Goal: Task Accomplishment & Management: Use online tool/utility

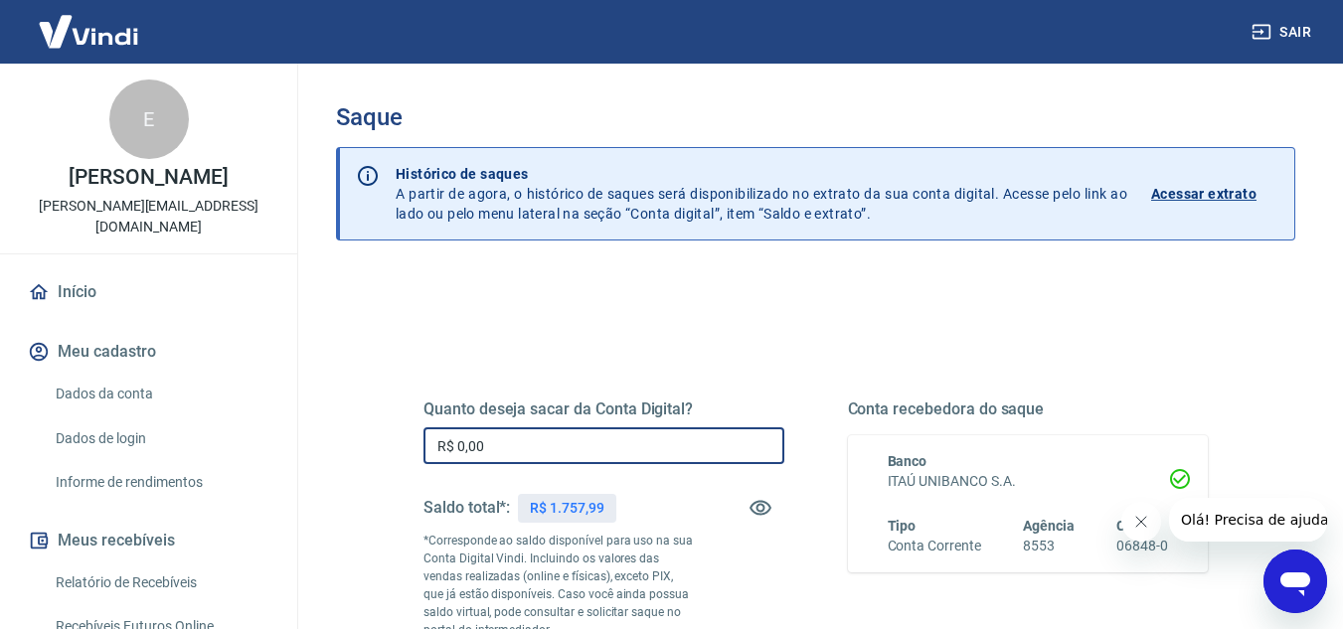
drag, startPoint x: 550, startPoint y: 449, endPoint x: 398, endPoint y: 458, distance: 152.4
click at [398, 458] on div "Quanto deseja sacar da Conta Digital? R$ 0,00 ​ Saldo total*: R$ 1.757,99 *Corr…" at bounding box center [816, 552] width 880 height 480
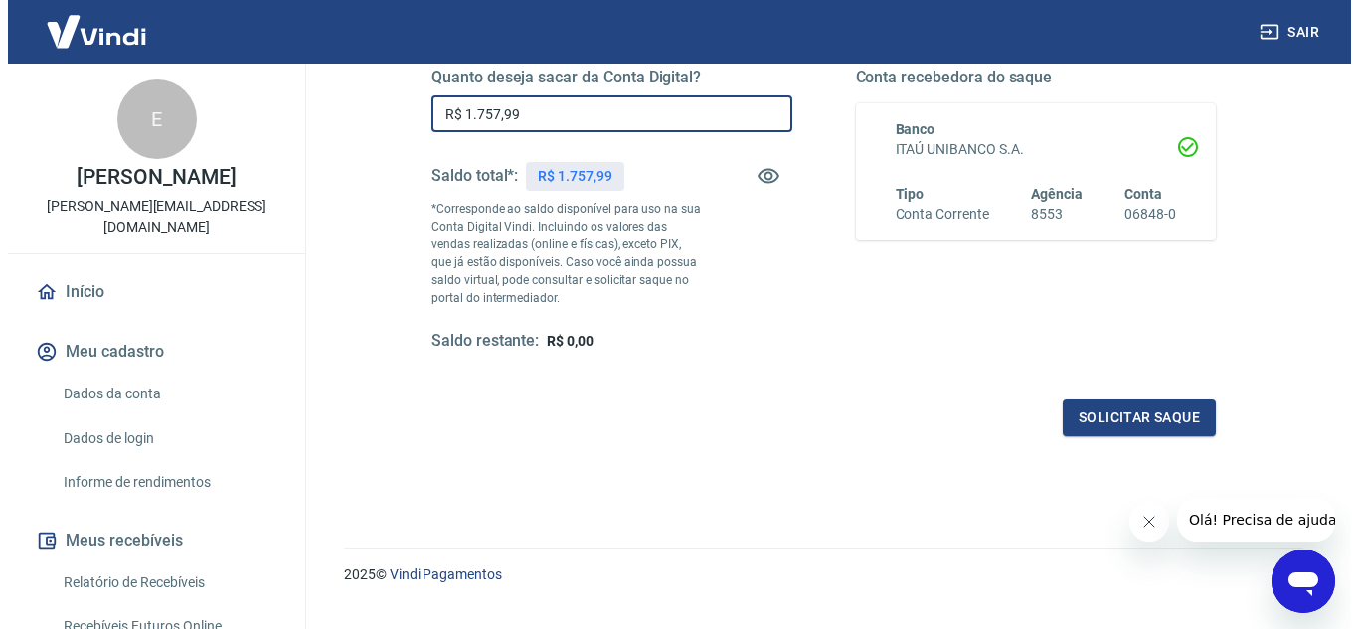
scroll to position [343, 0]
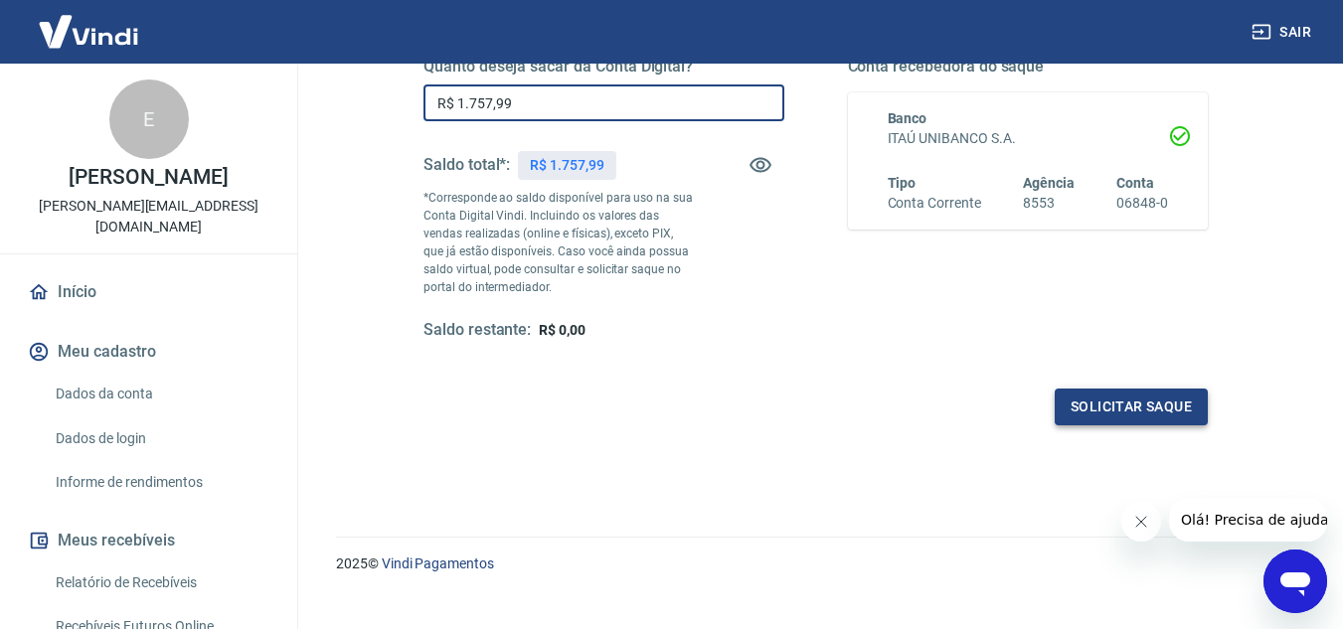
type input "R$ 1.757,99"
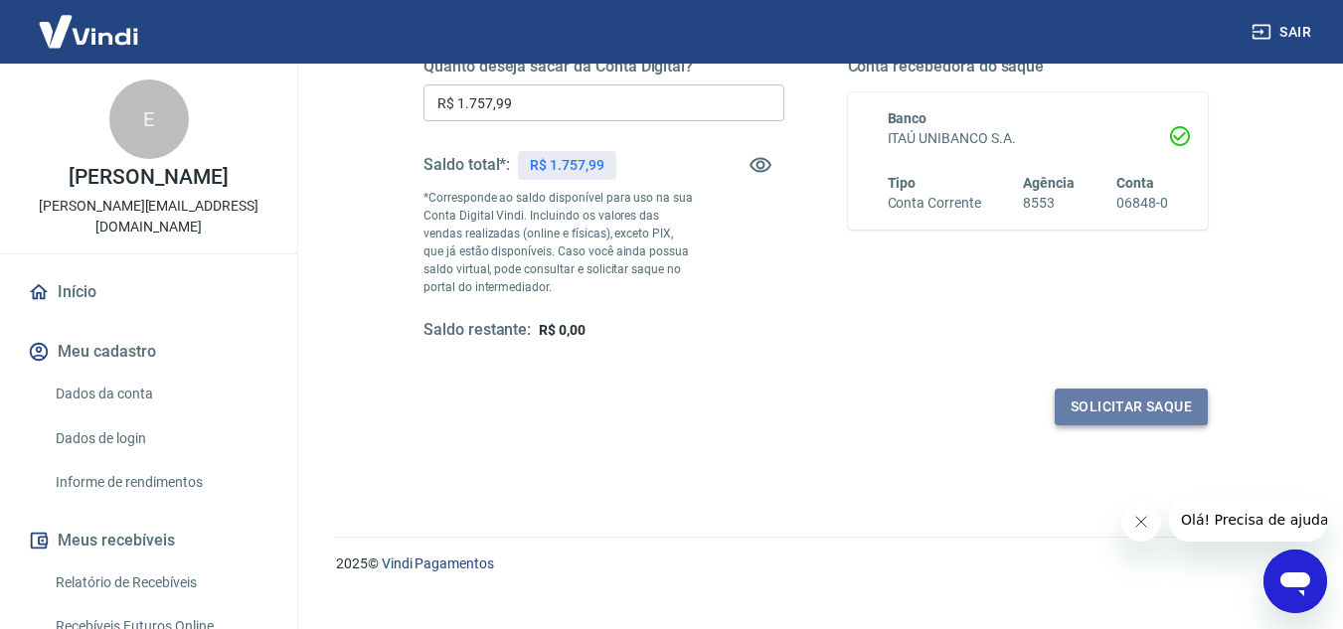
click at [1141, 414] on button "Solicitar saque" at bounding box center [1131, 407] width 153 height 37
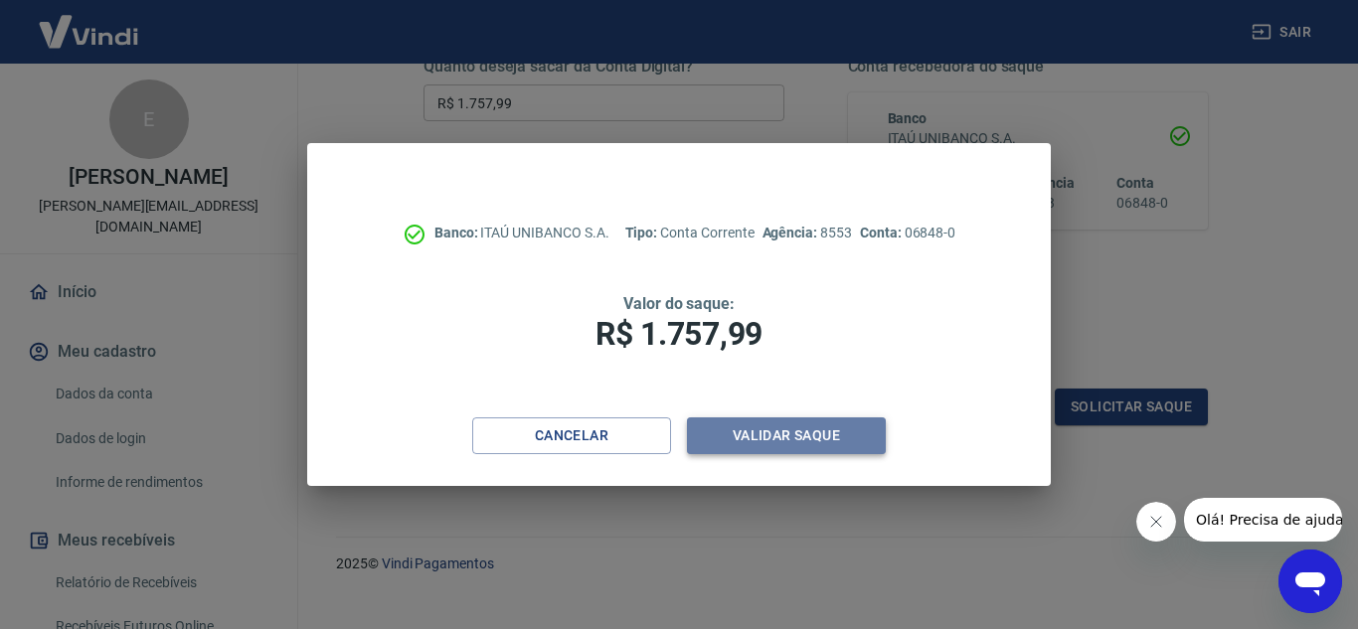
click at [776, 434] on button "Validar saque" at bounding box center [786, 436] width 199 height 37
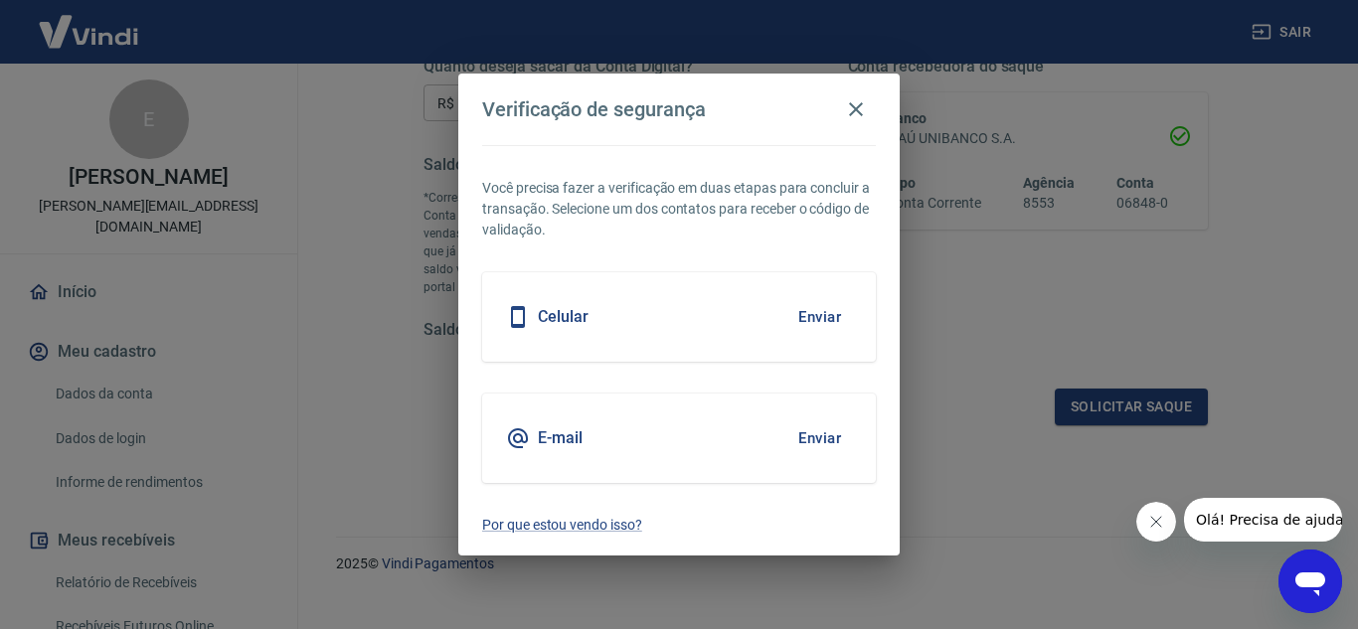
click at [819, 434] on button "Enviar" at bounding box center [820, 439] width 65 height 42
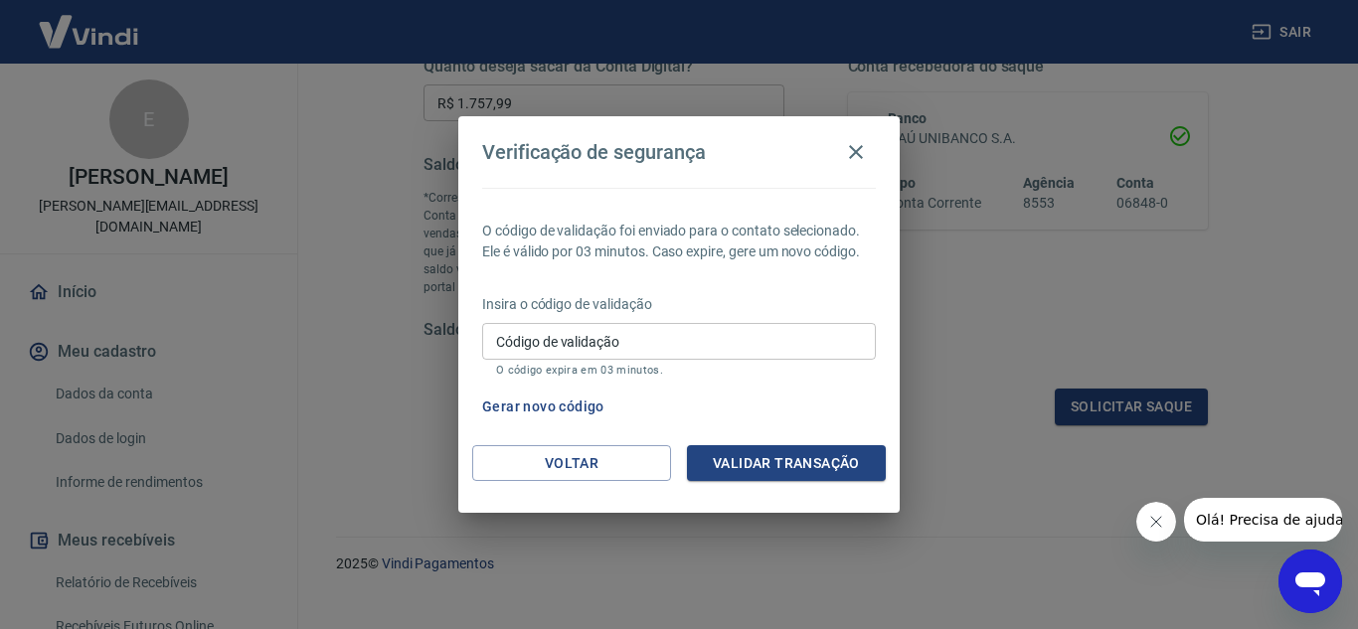
click at [609, 339] on input "Código de validação" at bounding box center [679, 341] width 394 height 37
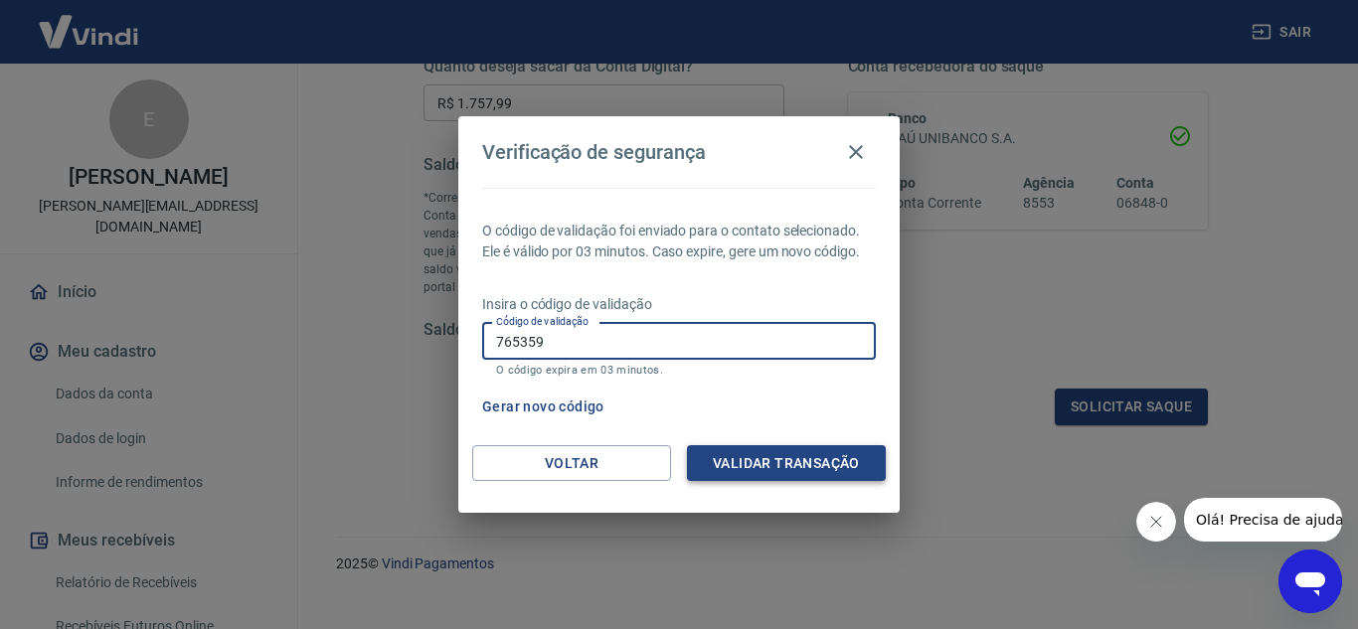
type input "765359"
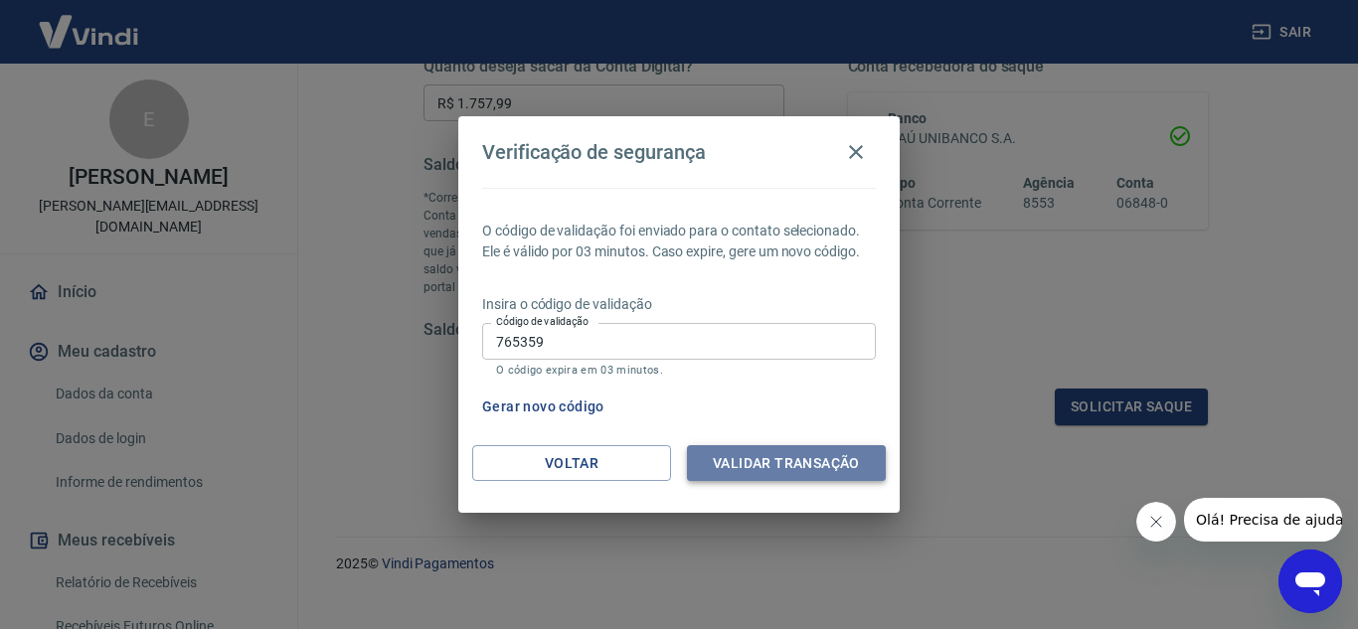
click at [740, 453] on button "Validar transação" at bounding box center [786, 464] width 199 height 37
